Goal: Task Accomplishment & Management: Complete application form

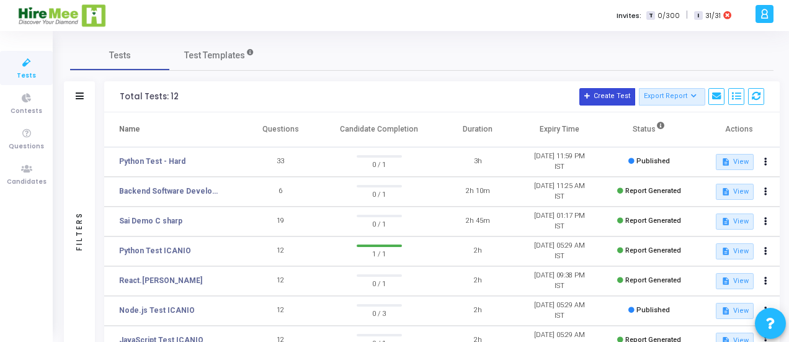
click at [600, 99] on button "Create Test" at bounding box center [607, 96] width 56 height 17
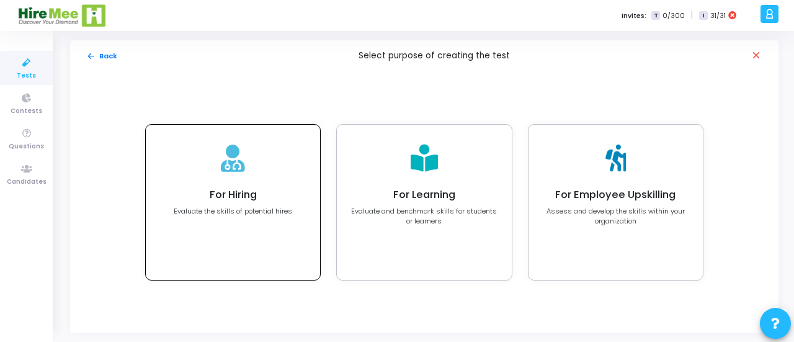
click at [207, 225] on div "For Hiring Evaluate the skills of potential hires" at bounding box center [233, 202] width 174 height 155
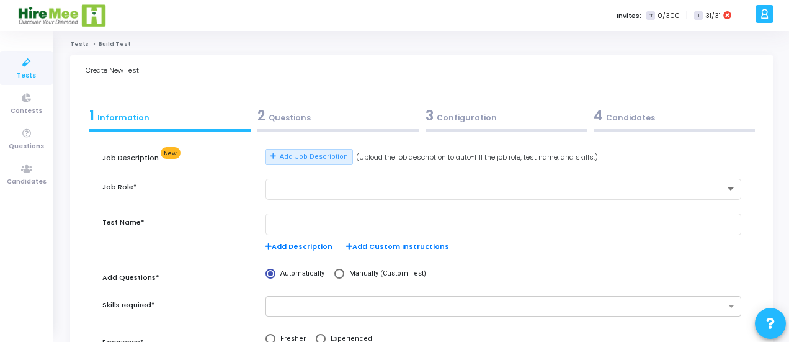
scroll to position [62, 0]
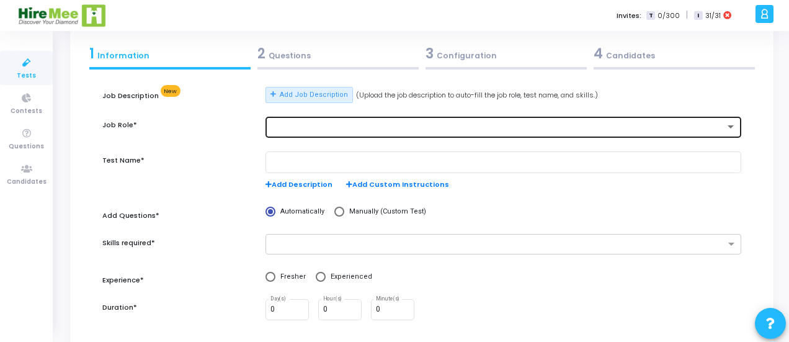
click at [336, 125] on div at bounding box center [497, 127] width 454 height 9
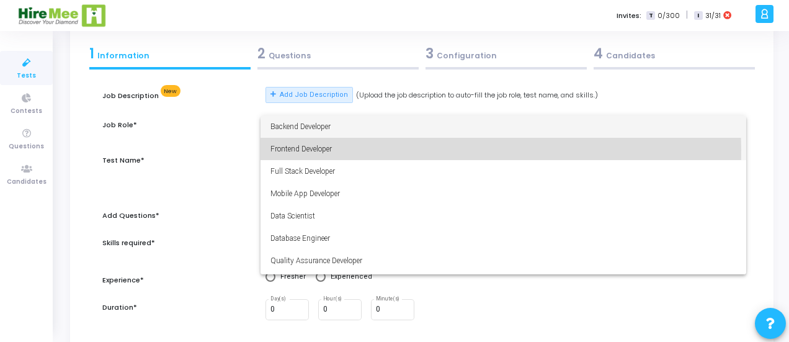
click at [290, 149] on span "Frontend Developer" at bounding box center [503, 149] width 466 height 22
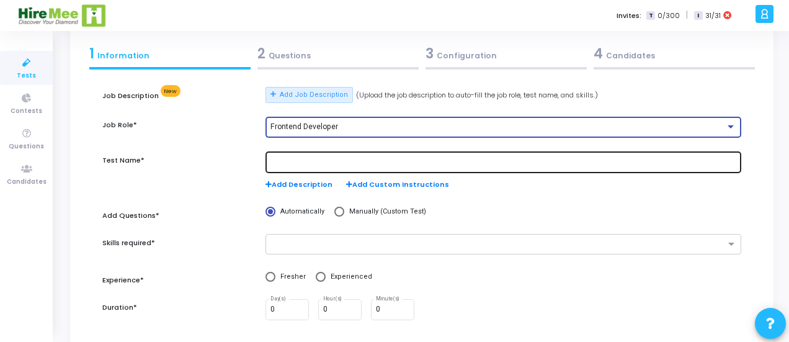
click at [322, 157] on div at bounding box center [503, 161] width 466 height 23
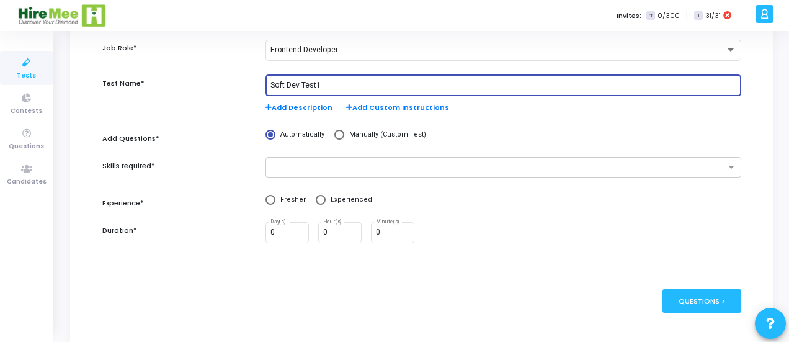
scroll to position [165, 0]
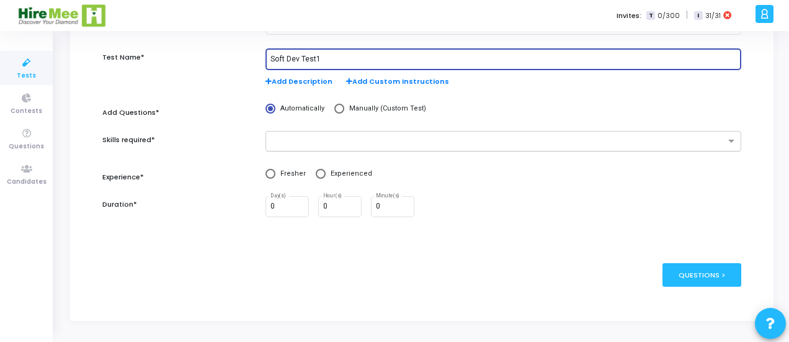
type input "Soft Dev Test1"
click at [326, 139] on input "text" at bounding box center [498, 141] width 453 height 11
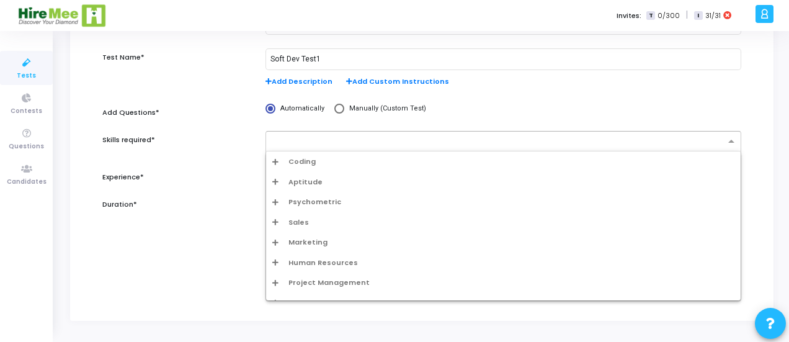
click at [301, 158] on span "Coding" at bounding box center [301, 161] width 27 height 11
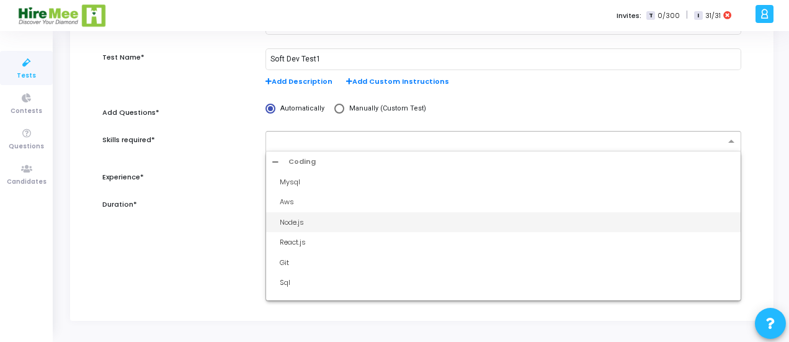
click at [298, 215] on div "Node.js" at bounding box center [503, 222] width 474 height 20
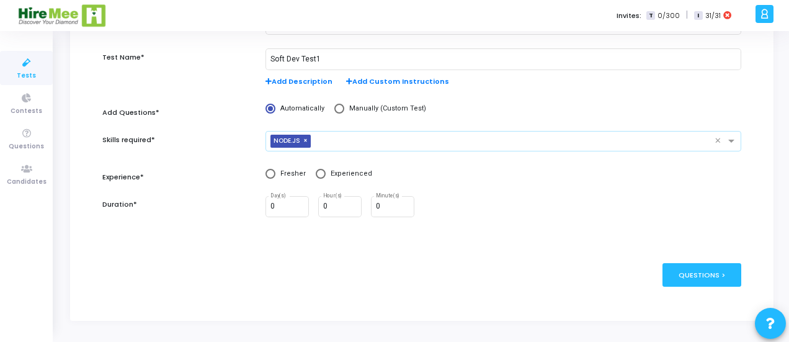
click at [351, 146] on input "text" at bounding box center [515, 141] width 399 height 11
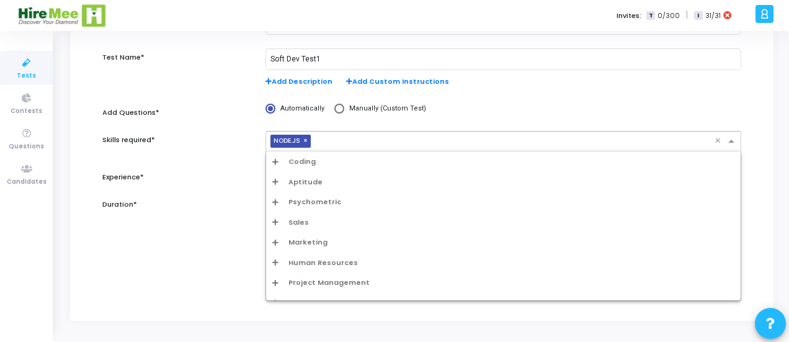
click at [309, 161] on span "Coding" at bounding box center [301, 161] width 27 height 11
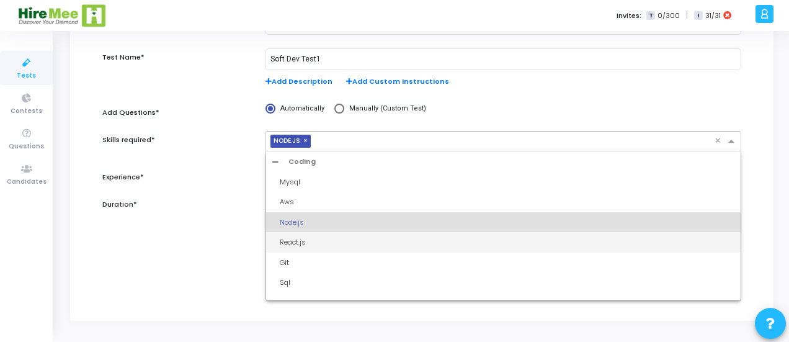
click at [295, 237] on div "React.js" at bounding box center [507, 242] width 454 height 11
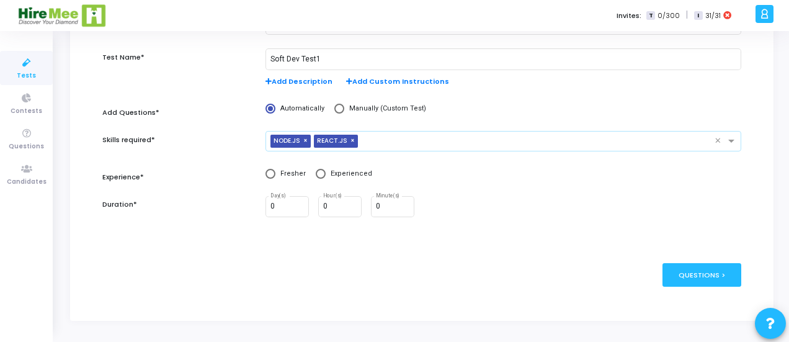
click at [383, 143] on input "text" at bounding box center [539, 141] width 352 height 11
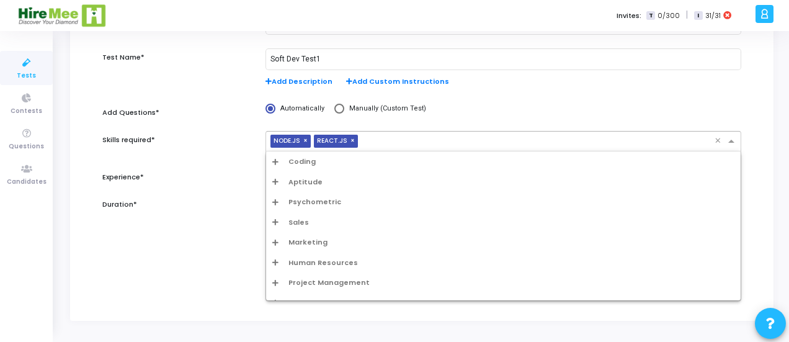
click at [308, 180] on span "Aptitude" at bounding box center [305, 182] width 34 height 11
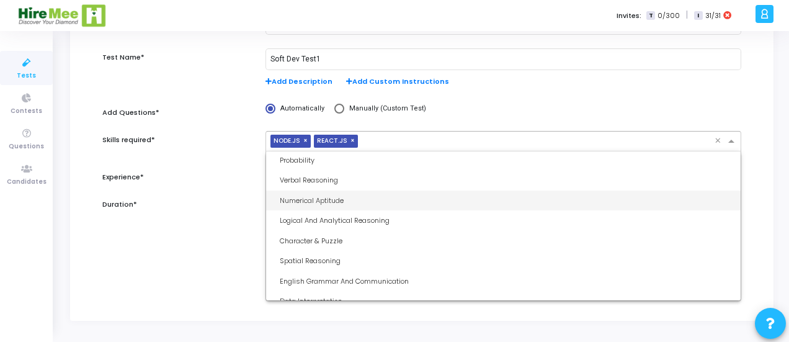
scroll to position [0, 0]
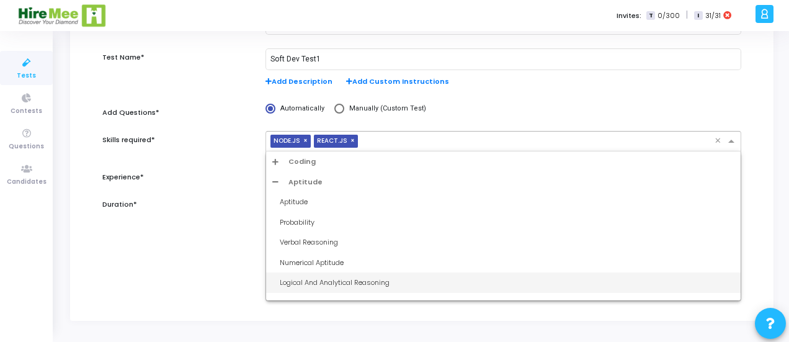
click at [316, 279] on div "Logical And Analytical Reasoning" at bounding box center [507, 282] width 454 height 11
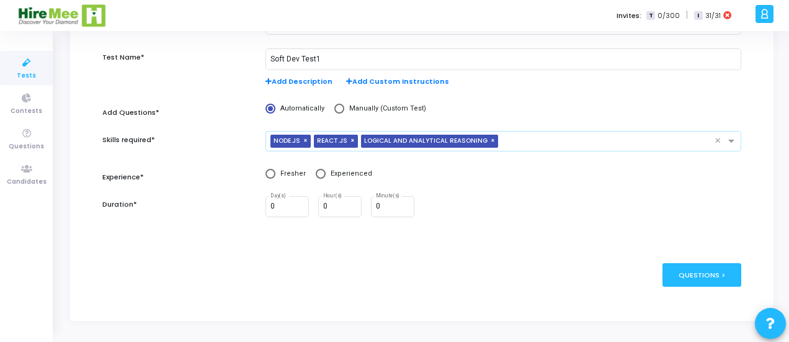
click at [531, 139] on input "text" at bounding box center [608, 141] width 211 height 11
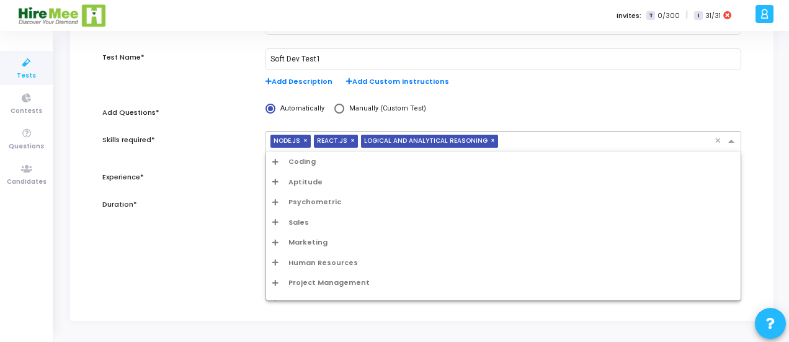
click at [312, 180] on span "Aptitude" at bounding box center [305, 182] width 34 height 11
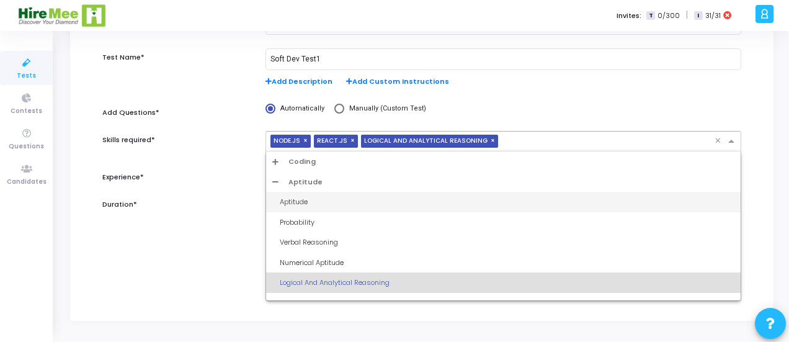
click at [303, 200] on div "Aptitude" at bounding box center [507, 202] width 454 height 11
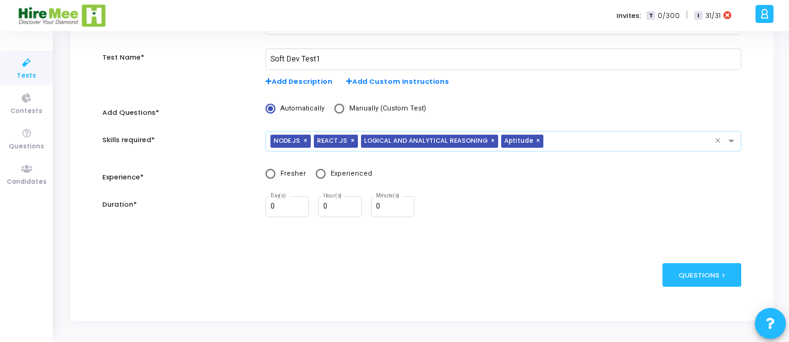
click at [317, 172] on span at bounding box center [321, 174] width 10 height 10
click at [317, 172] on input "Experienced" at bounding box center [321, 174] width 10 height 10
radio input "true"
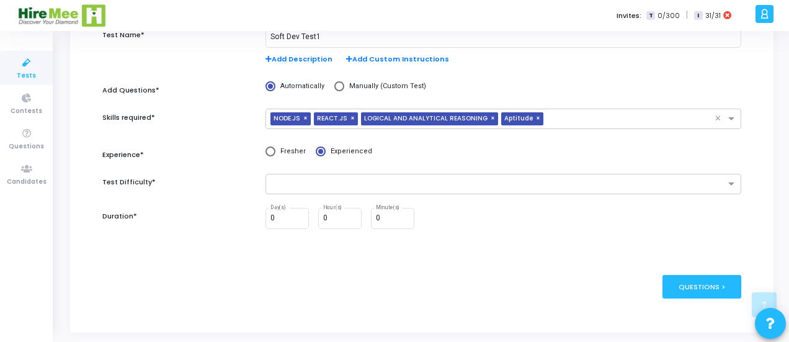
scroll to position [199, 0]
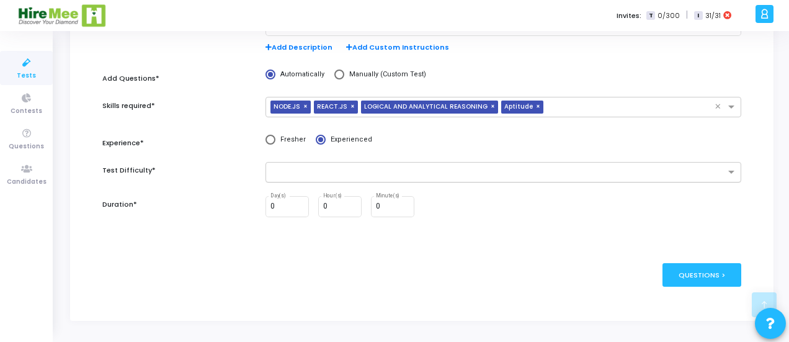
click at [309, 172] on input "text" at bounding box center [498, 172] width 453 height 11
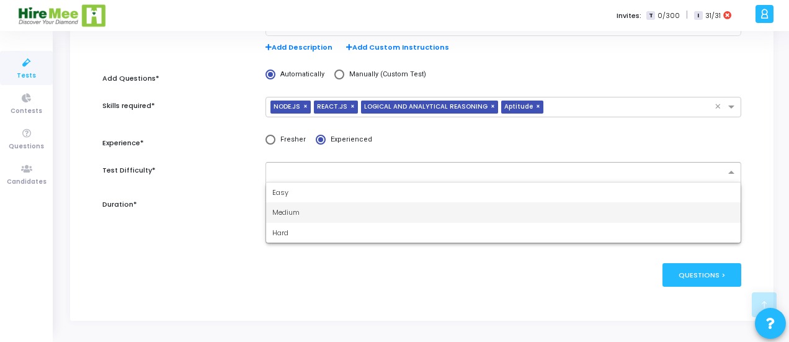
click at [296, 209] on span "Medium" at bounding box center [285, 212] width 27 height 10
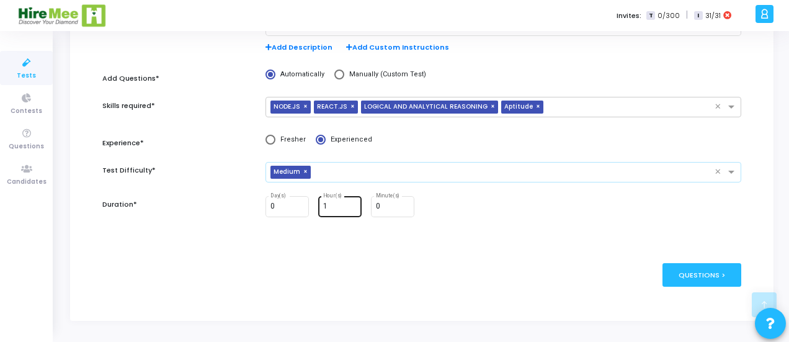
type input "1"
click at [351, 204] on input "1" at bounding box center [339, 206] width 33 height 9
click at [455, 220] on div "0 Day(s) 1 Hour(s) 0 Minute(s)" at bounding box center [503, 213] width 488 height 35
click at [702, 271] on div "Questions >" at bounding box center [701, 274] width 79 height 23
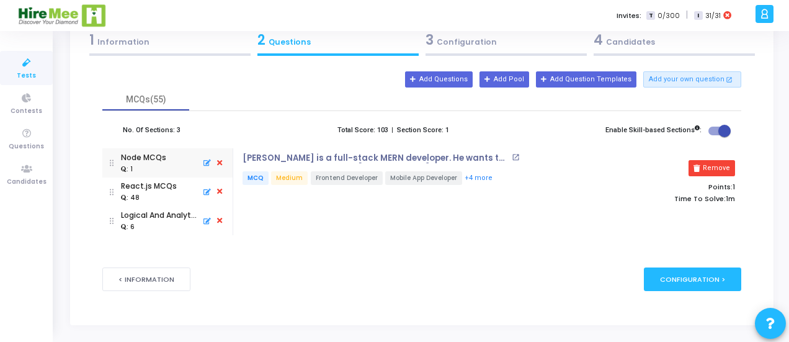
scroll to position [79, 0]
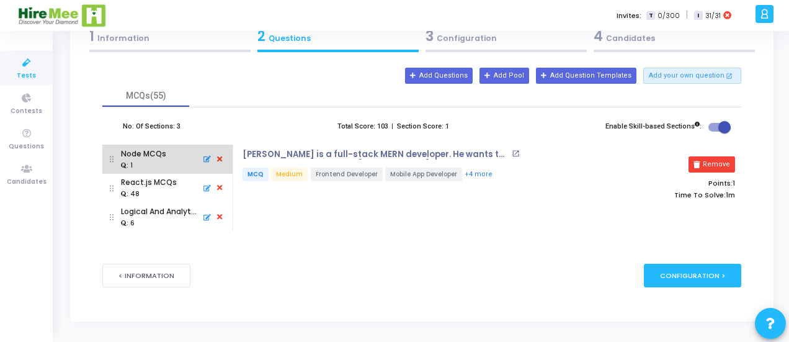
click at [146, 159] on div ": 1" at bounding box center [143, 164] width 45 height 11
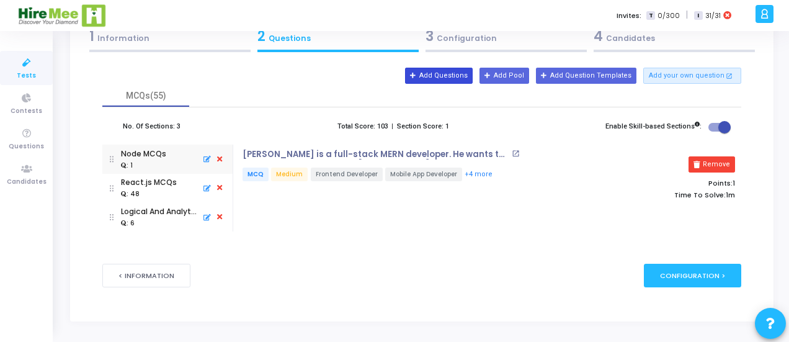
click at [464, 76] on button "Add Questions" at bounding box center [439, 76] width 68 height 16
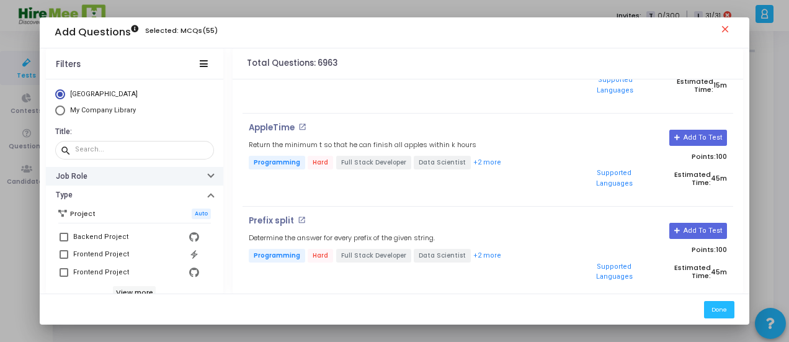
scroll to position [62, 0]
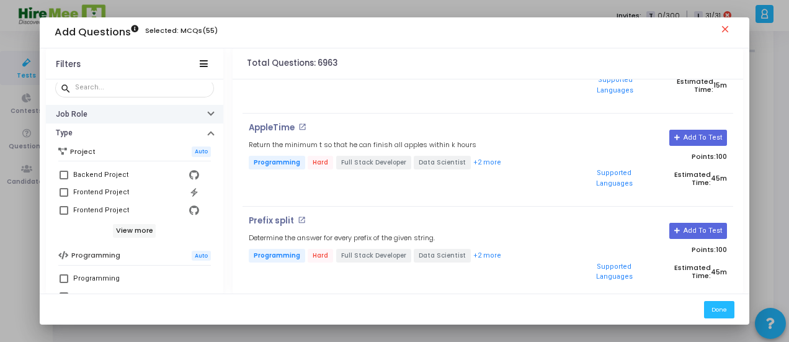
click at [92, 113] on button "Job Role" at bounding box center [134, 114] width 177 height 19
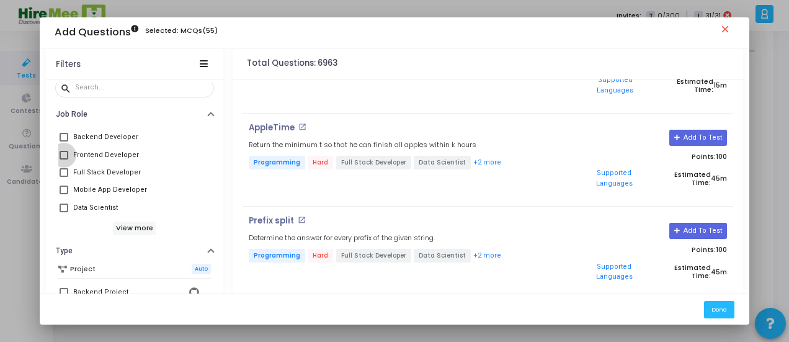
click at [60, 153] on span at bounding box center [64, 155] width 9 height 9
click at [63, 159] on input "Frontend Developer" at bounding box center [63, 159] width 1 height 1
checkbox input "true"
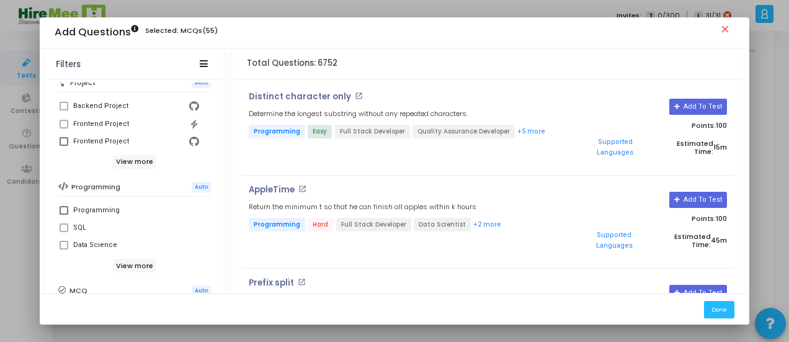
scroll to position [310, 0]
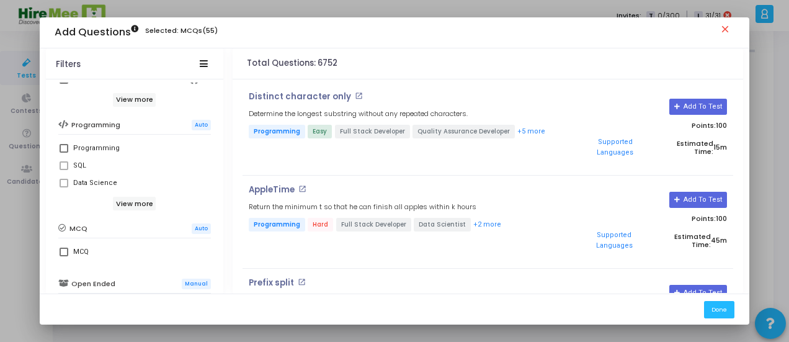
click at [60, 147] on span at bounding box center [64, 148] width 9 height 9
click at [63, 153] on input "Programming" at bounding box center [63, 153] width 1 height 1
checkbox input "true"
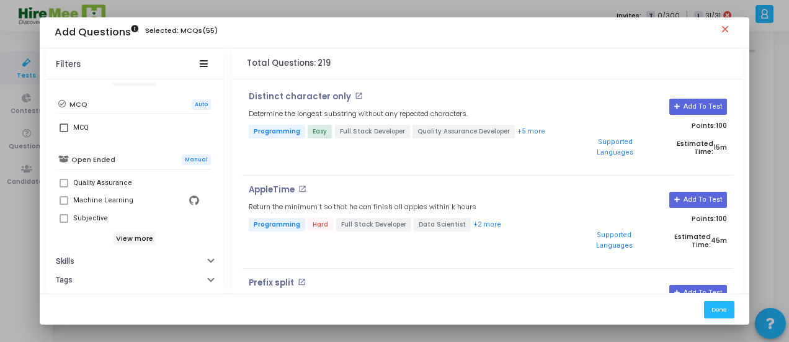
scroll to position [473, 0]
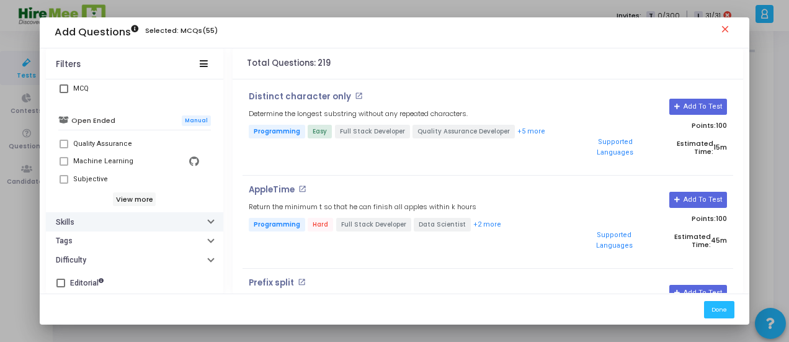
click at [103, 221] on button "Skills" at bounding box center [134, 221] width 177 height 19
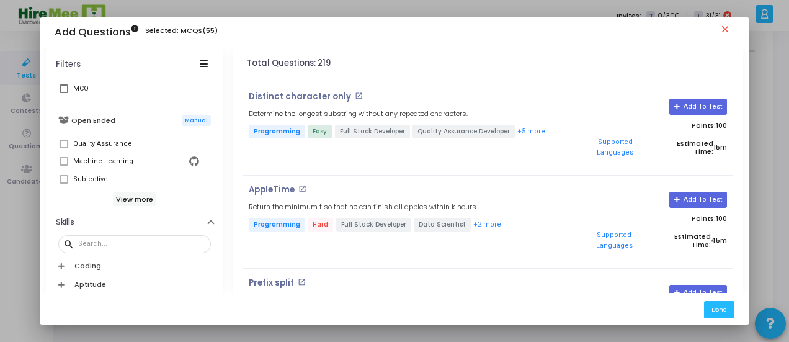
scroll to position [535, 0]
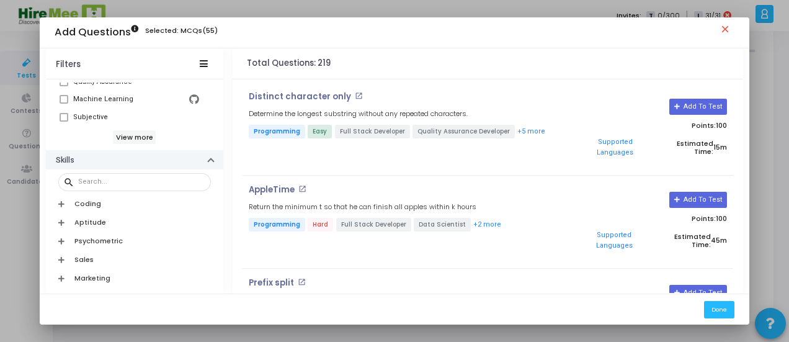
click at [197, 158] on button "Skills" at bounding box center [134, 159] width 177 height 19
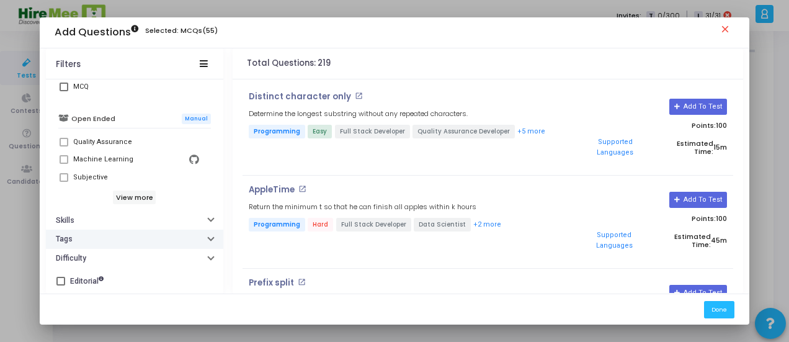
scroll to position [473, 0]
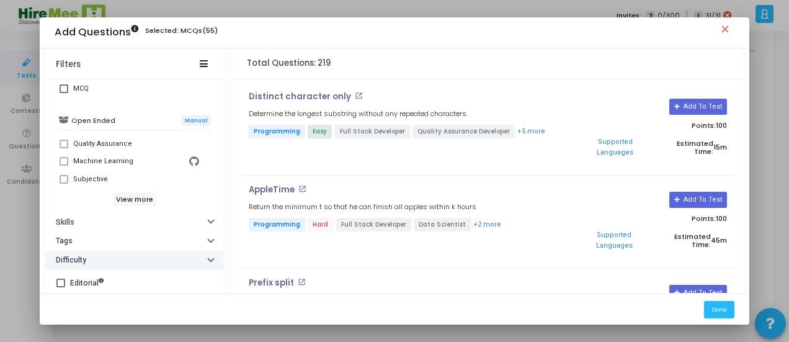
click at [100, 261] on button "Difficulty" at bounding box center [134, 259] width 177 height 19
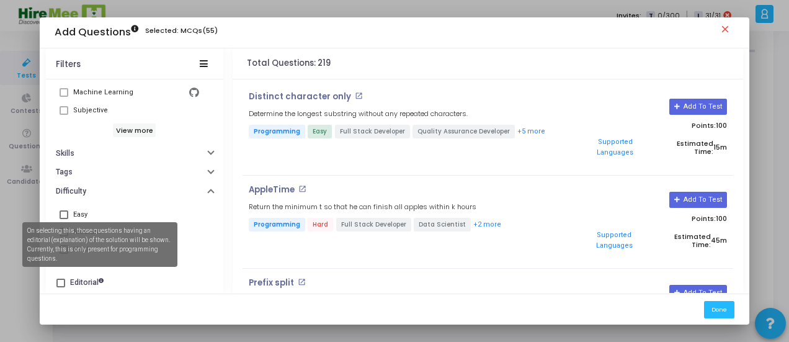
click at [63, 227] on mat-tooltip-component "On selecting this, those questions having an editorial (explanation) of the sol…" at bounding box center [100, 244] width 172 height 62
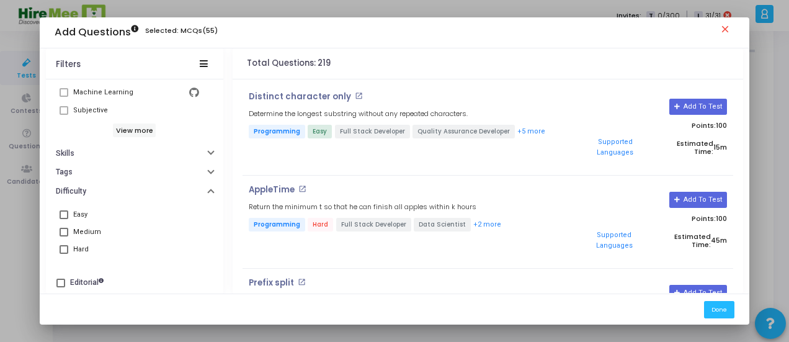
click at [64, 229] on span at bounding box center [64, 232] width 9 height 9
click at [64, 236] on input "Medium" at bounding box center [63, 236] width 1 height 1
checkbox input "true"
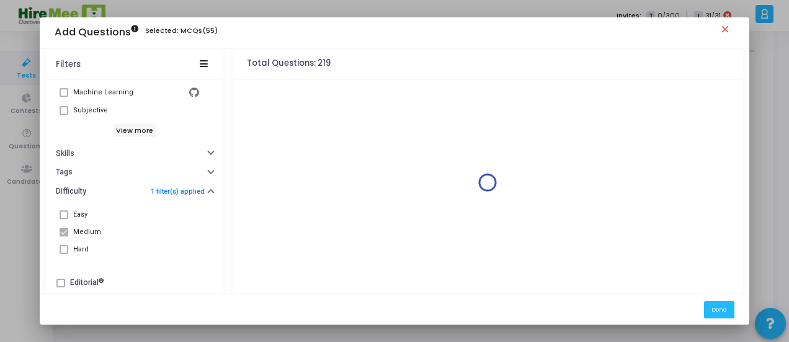
click at [61, 211] on span at bounding box center [64, 214] width 9 height 9
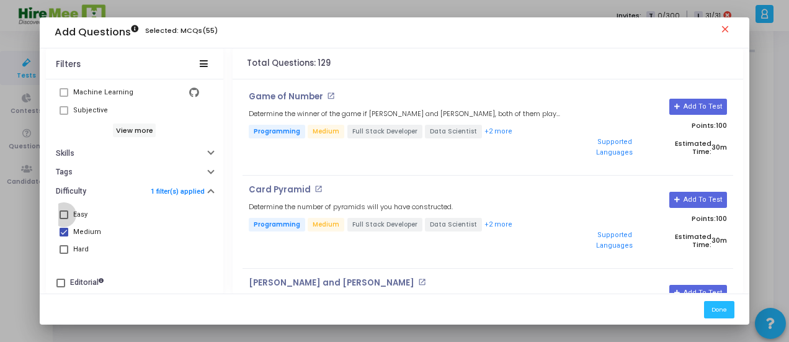
click at [61, 214] on span at bounding box center [64, 214] width 9 height 9
click at [63, 219] on input "Easy" at bounding box center [63, 219] width 1 height 1
checkbox input "true"
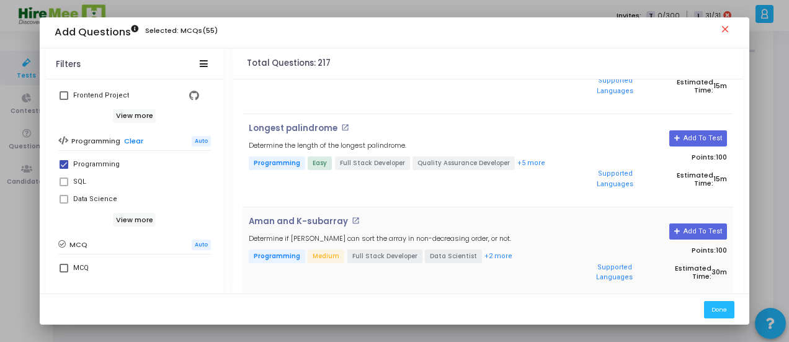
scroll to position [868, 0]
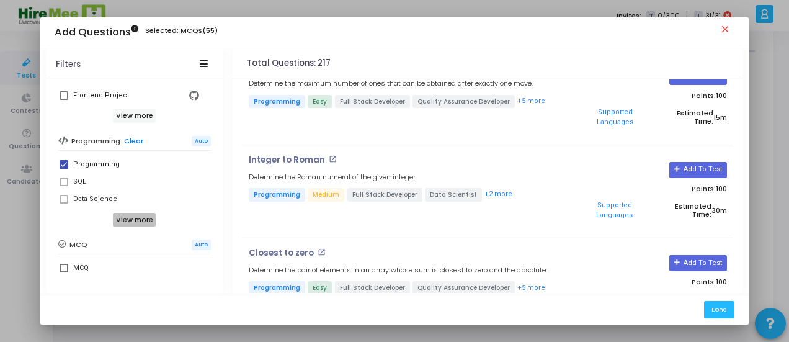
click at [142, 219] on h6 "View more" at bounding box center [134, 220] width 43 height 14
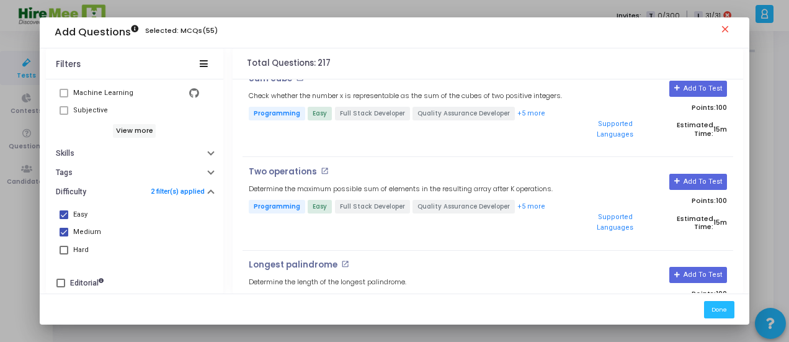
scroll to position [0, 0]
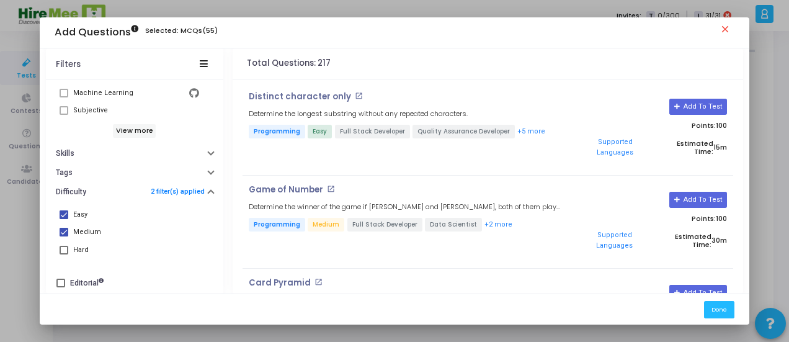
click at [724, 31] on mat-icon "close" at bounding box center [726, 31] width 15 height 15
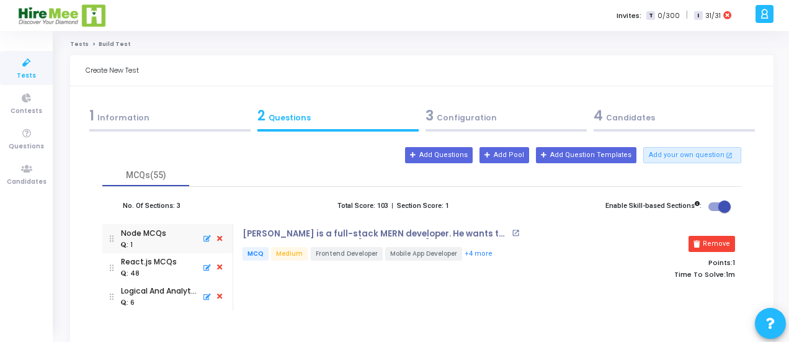
scroll to position [79, 0]
